Goal: Task Accomplishment & Management: Manage account settings

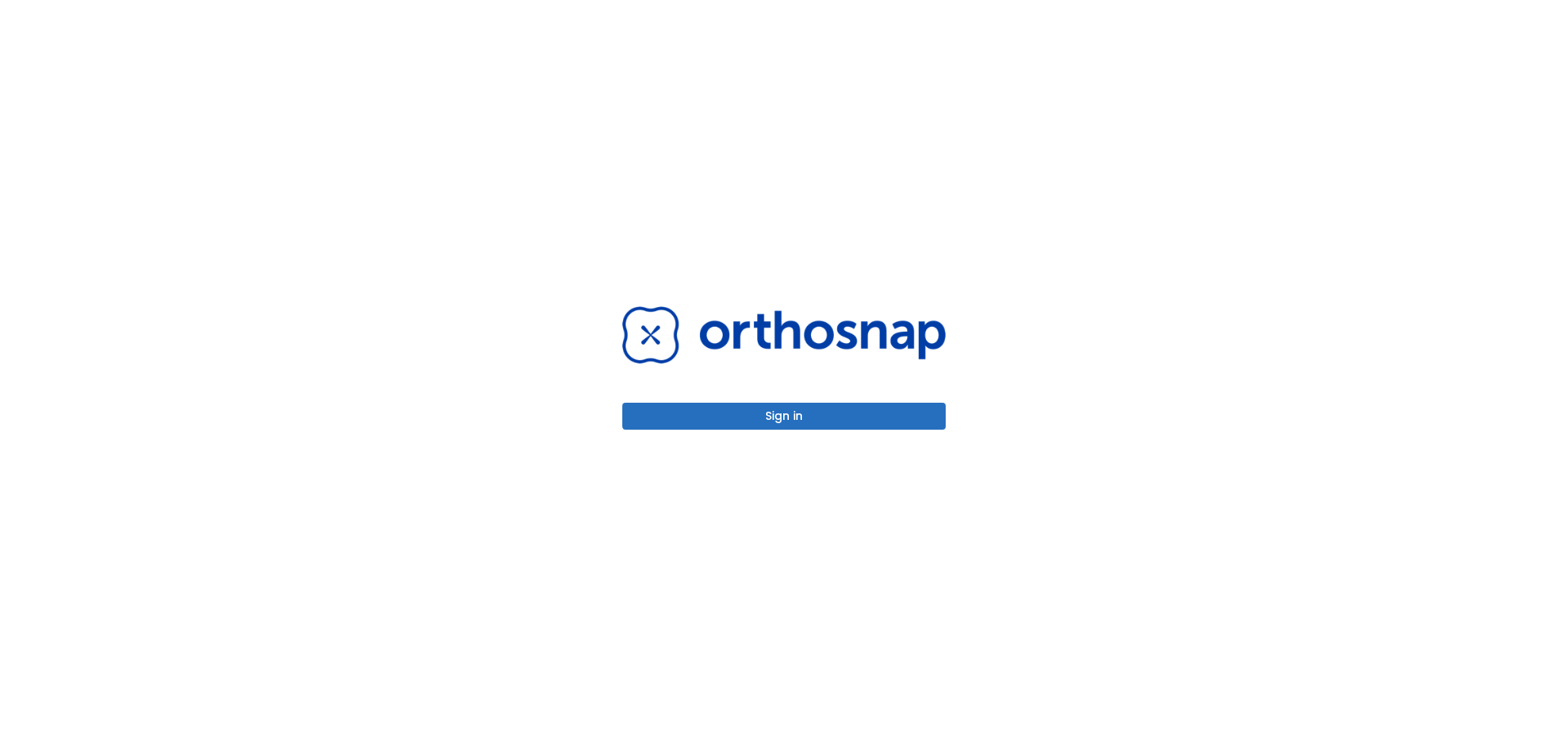
click at [730, 413] on button "Sign in" at bounding box center [784, 416] width 323 height 27
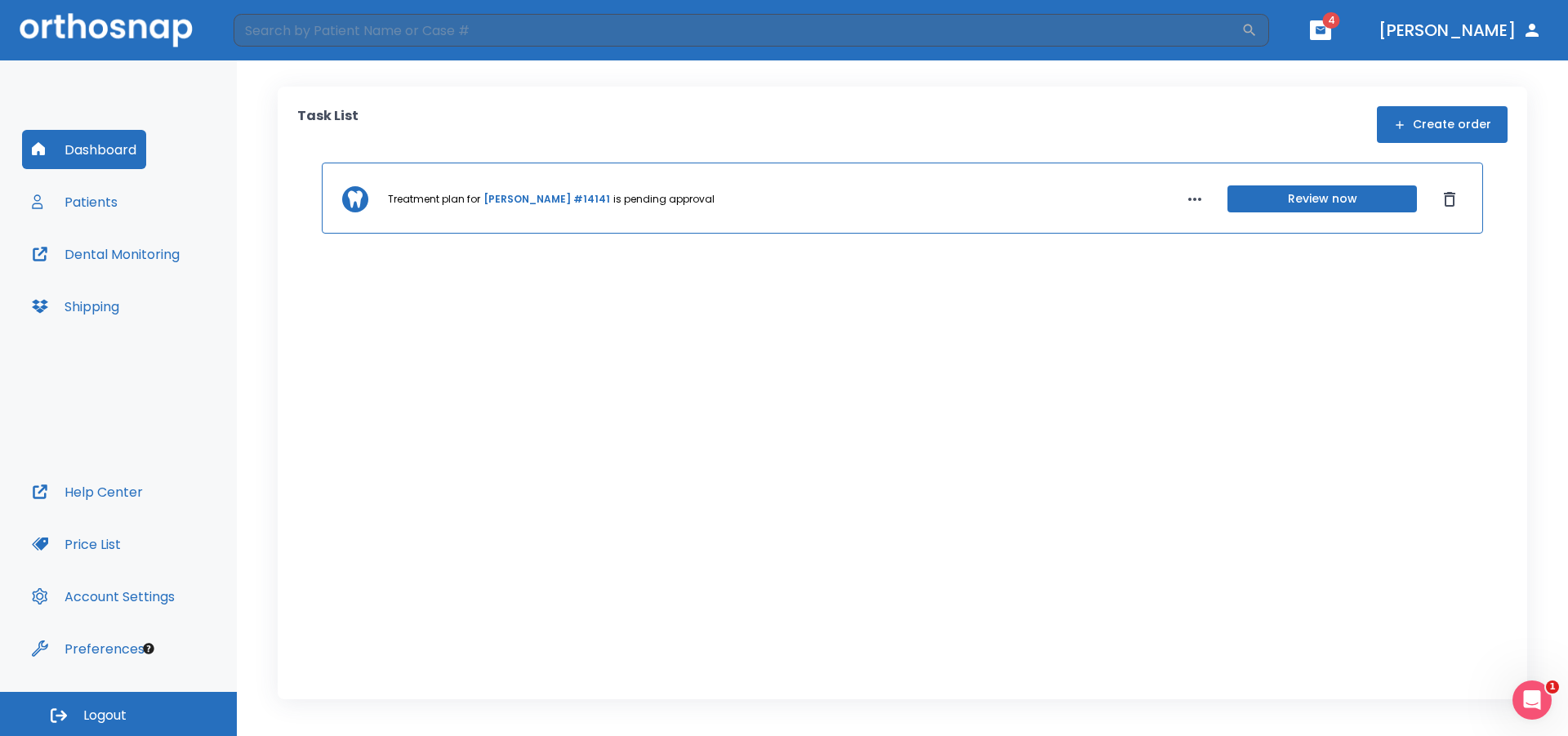
click at [1272, 197] on button "Review now" at bounding box center [1322, 199] width 189 height 27
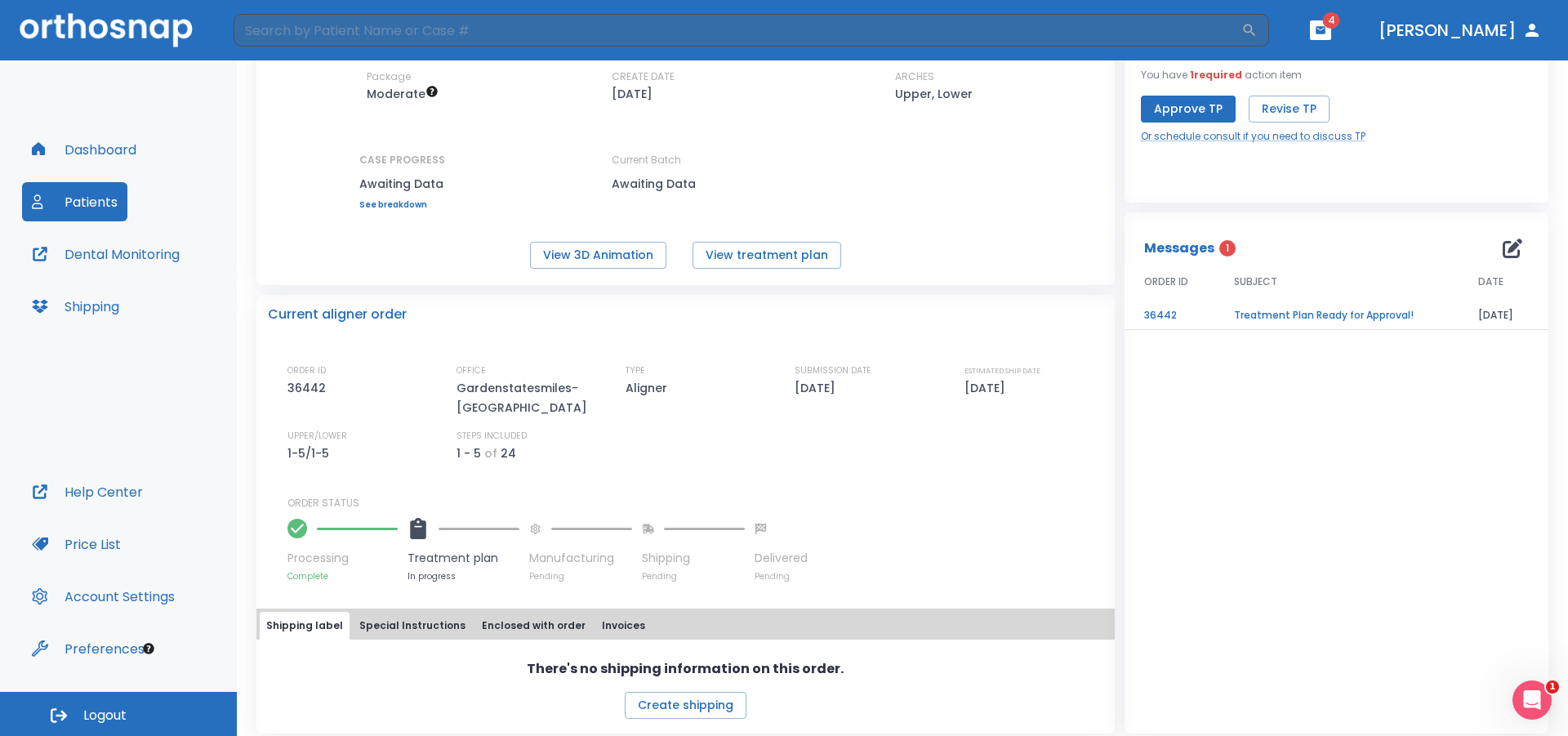
scroll to position [142, 0]
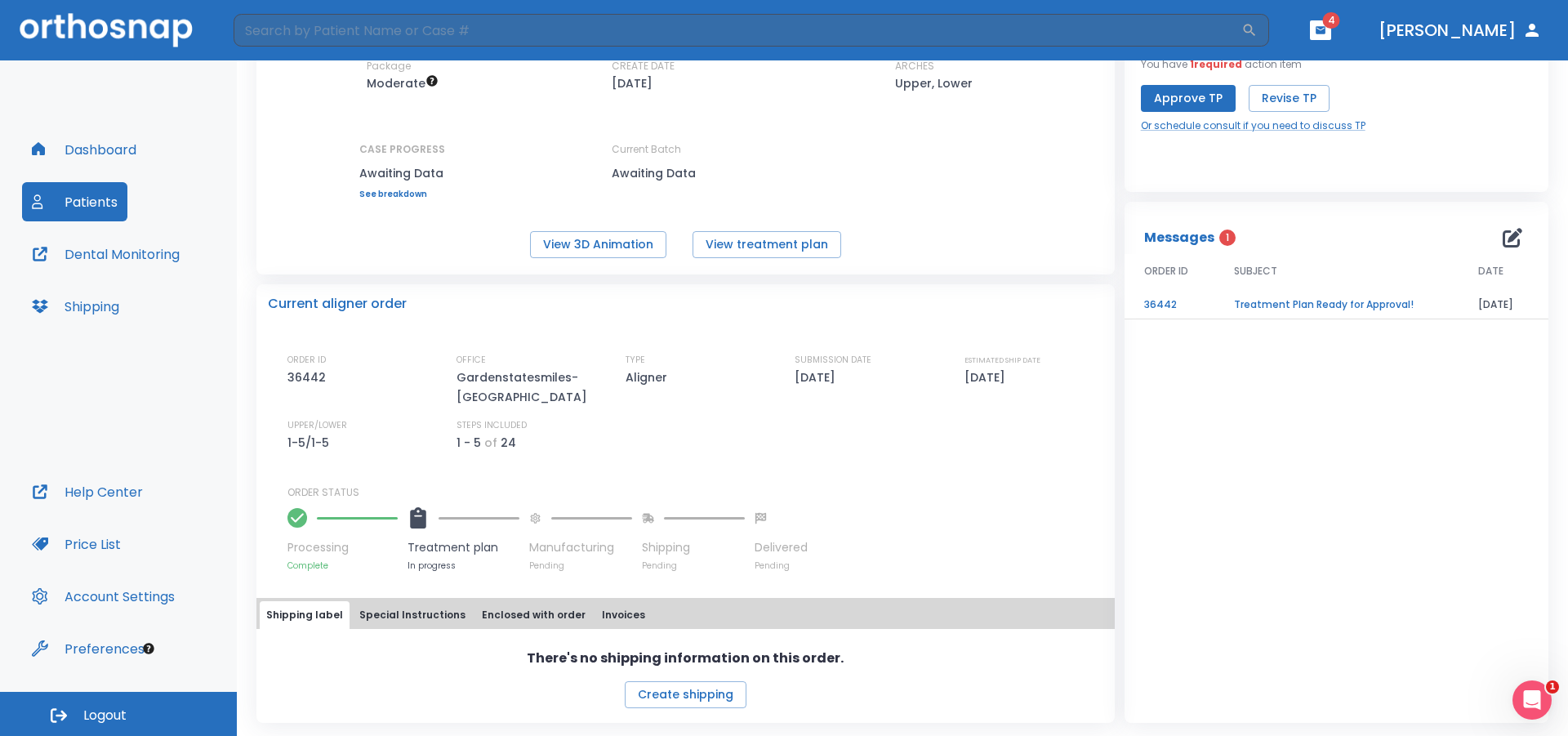
click at [431, 609] on button "Special Instructions" at bounding box center [412, 615] width 120 height 28
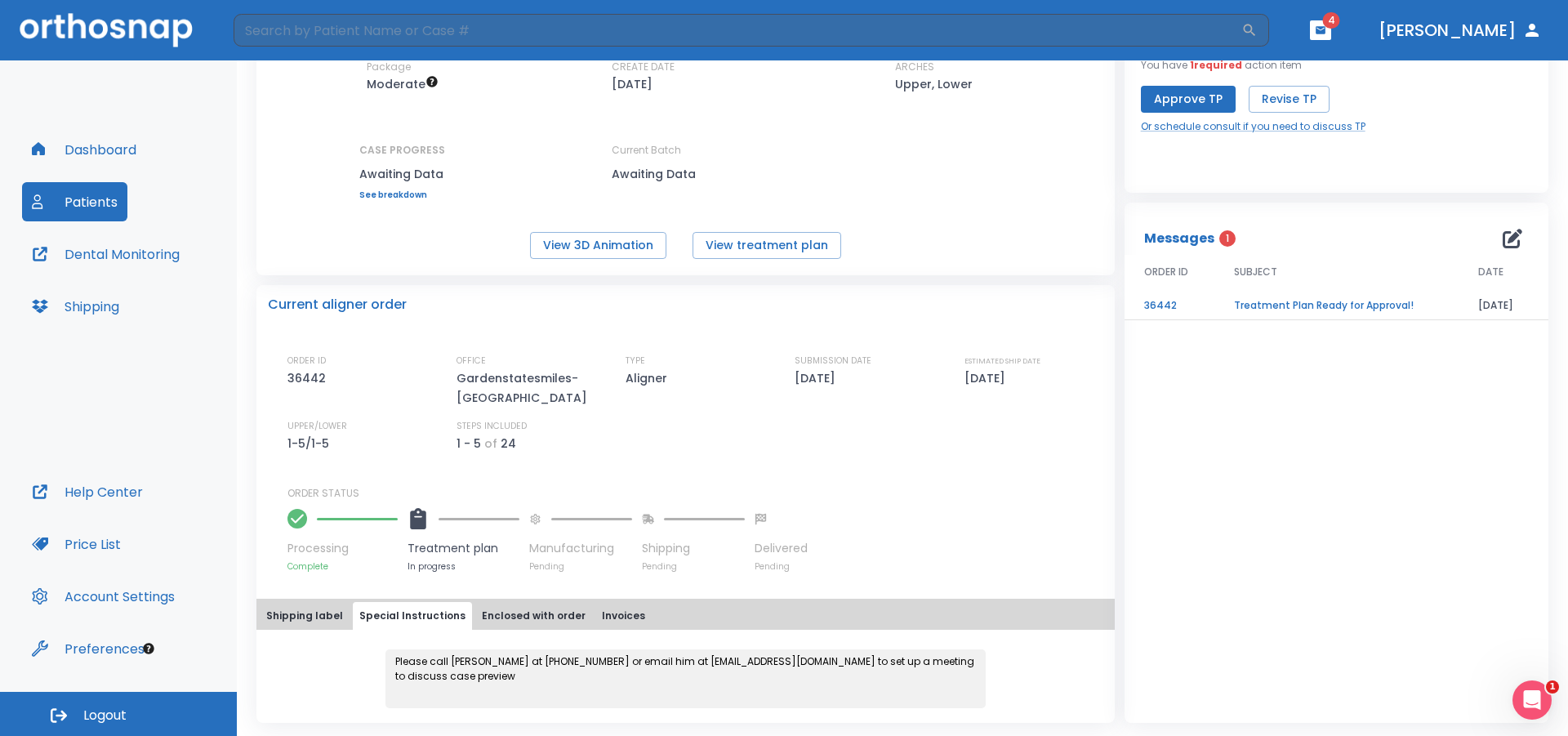
scroll to position [141, 0]
click at [500, 613] on button "Enclosed with order" at bounding box center [534, 615] width 117 height 28
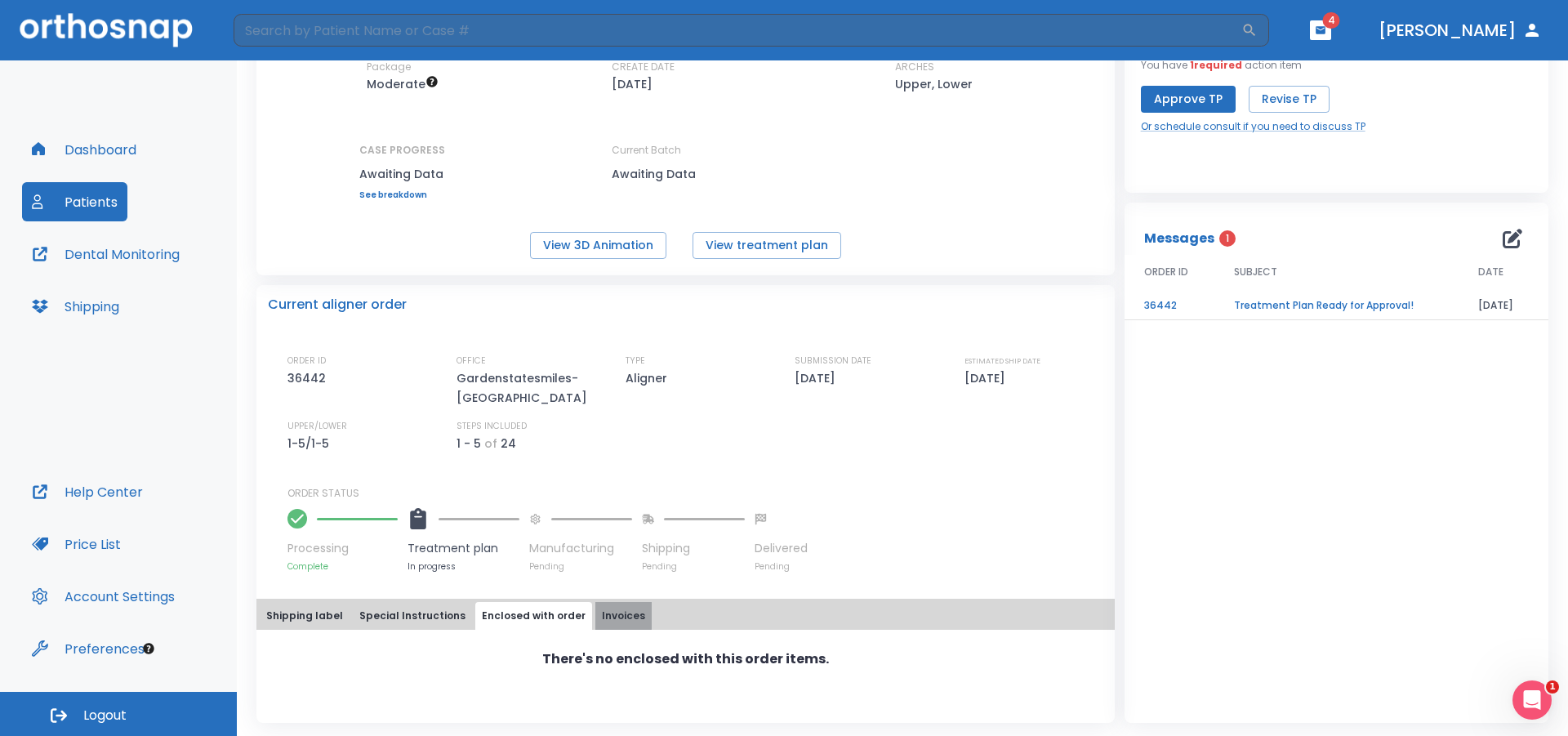
click at [596, 613] on button "Invoices" at bounding box center [623, 615] width 56 height 28
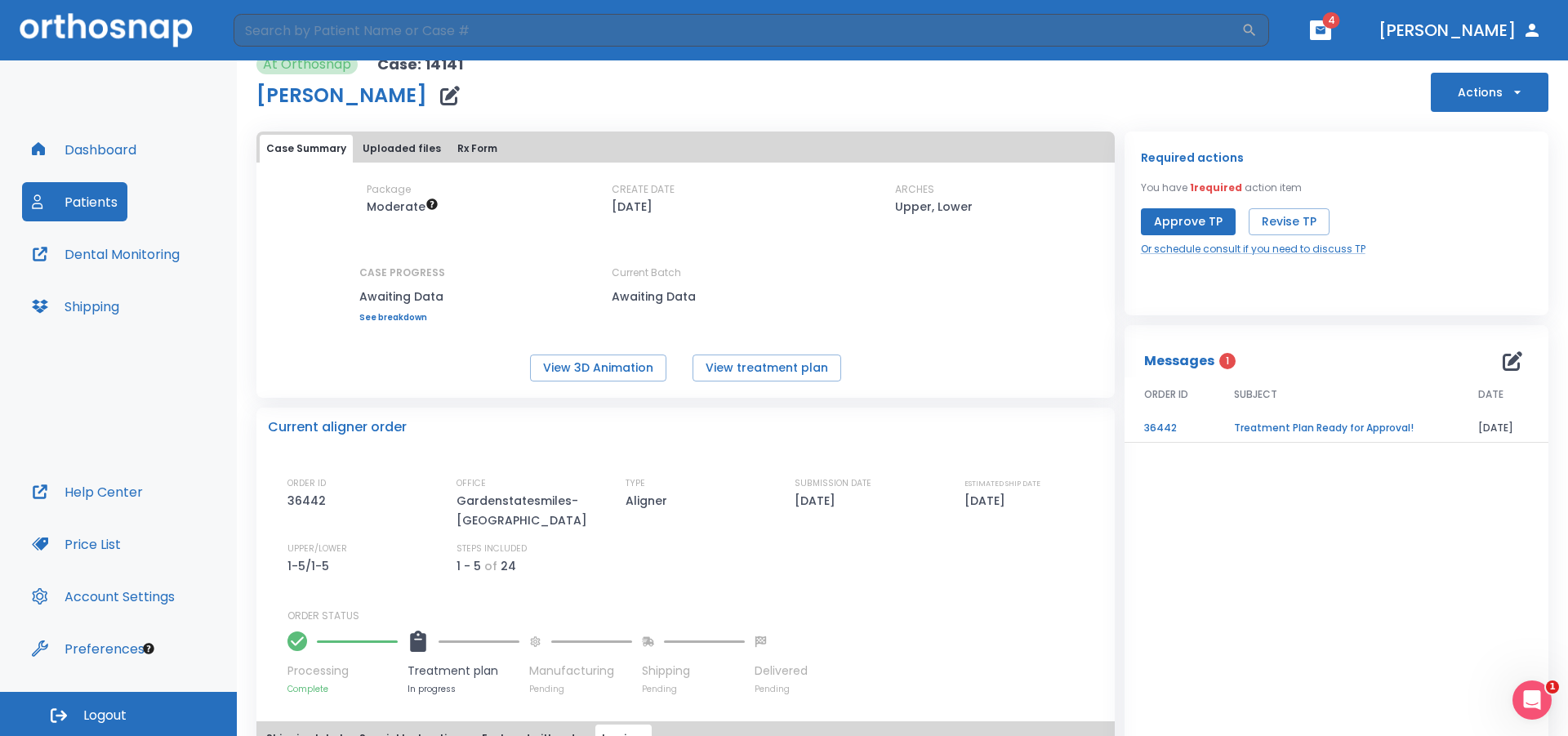
scroll to position [0, 0]
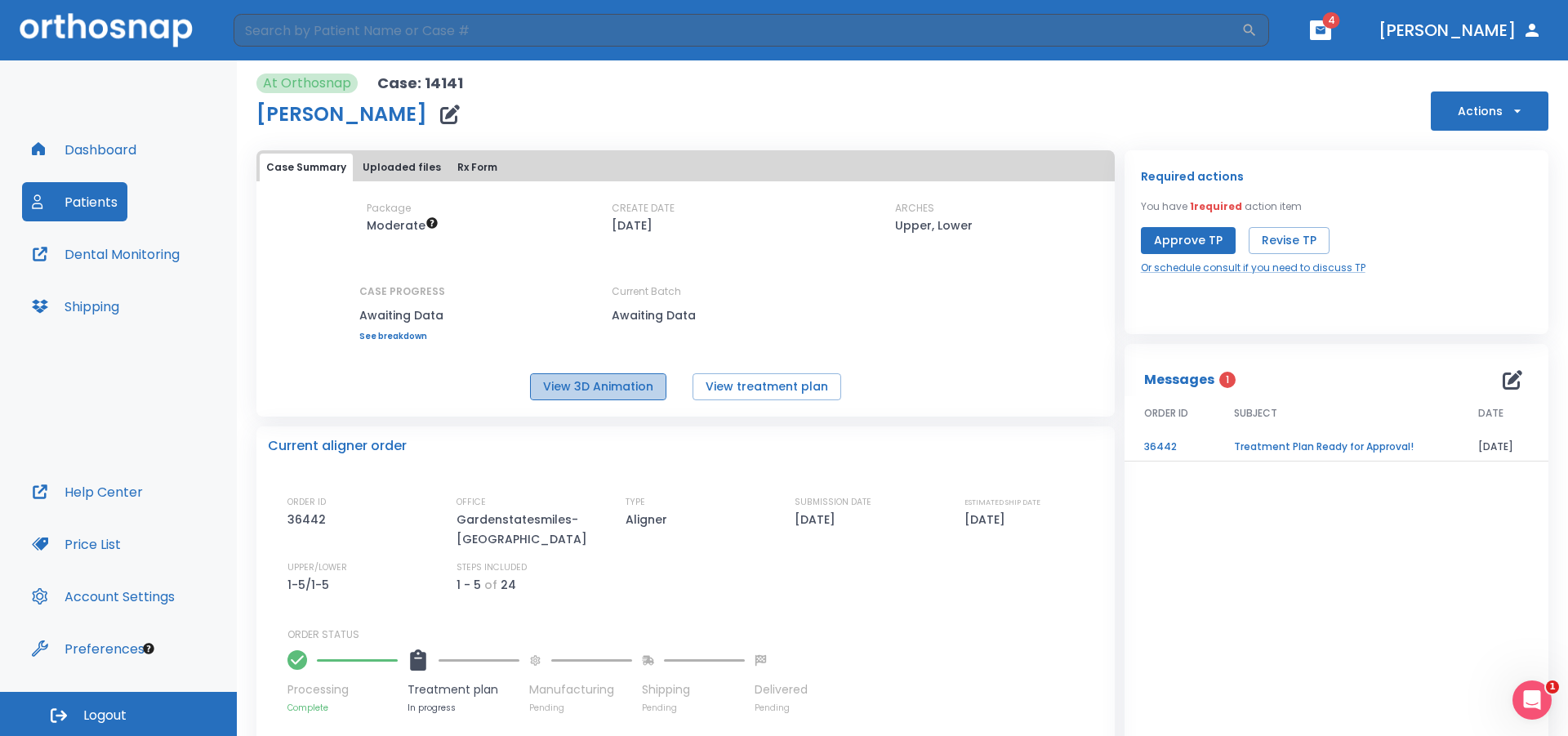
click at [596, 385] on button "View 3D Animation" at bounding box center [598, 386] width 137 height 27
click at [1275, 447] on td "Treatment Plan Ready for Approval!" at bounding box center [1336, 447] width 244 height 29
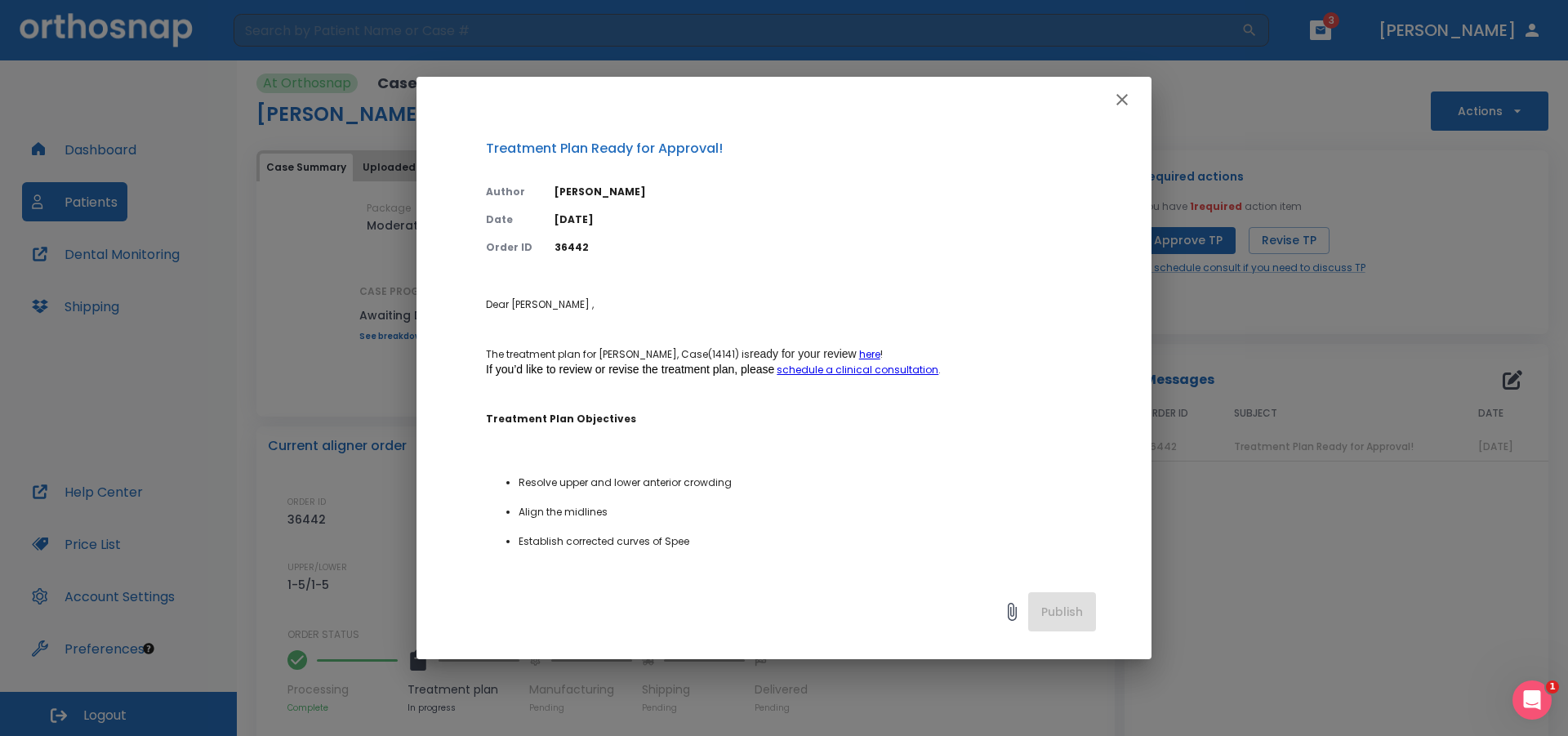
click at [881, 372] on link "schedule a clinical consultation" at bounding box center [857, 369] width 162 height 14
click at [1117, 106] on icon "button" at bounding box center [1122, 99] width 19 height 19
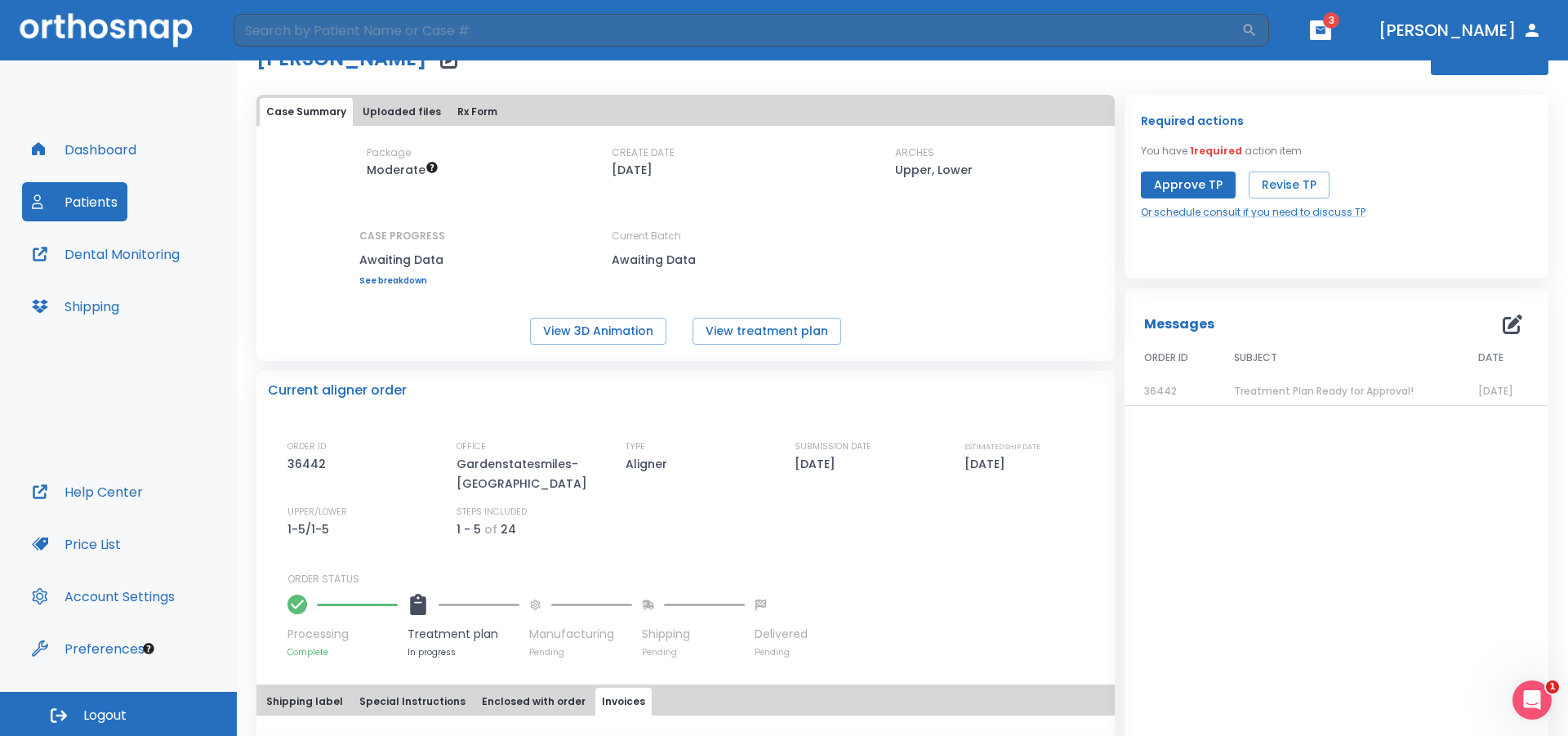
scroll to position [81, 0]
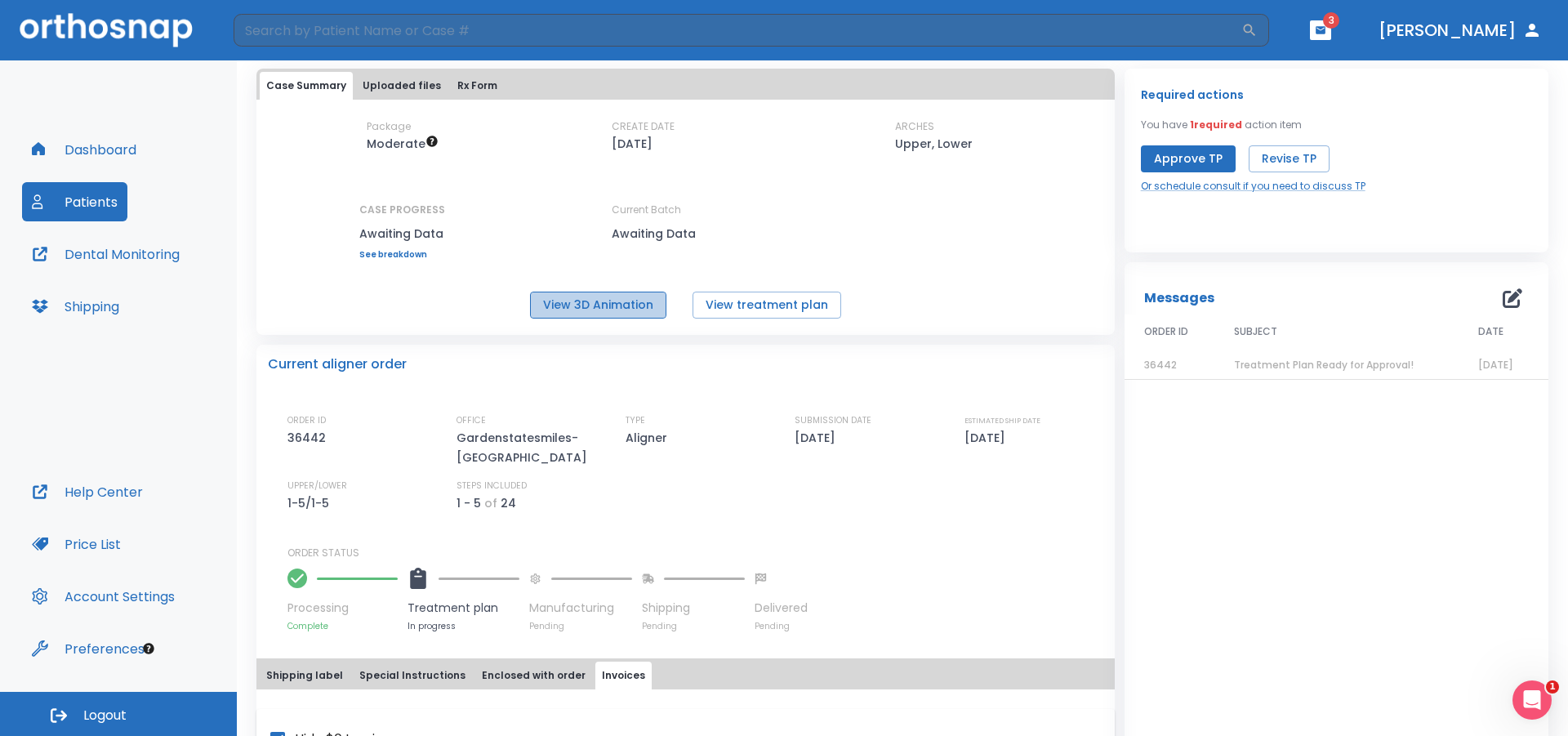
click at [602, 310] on button "View 3D Animation" at bounding box center [598, 305] width 137 height 27
